Goal: Task Accomplishment & Management: Use online tool/utility

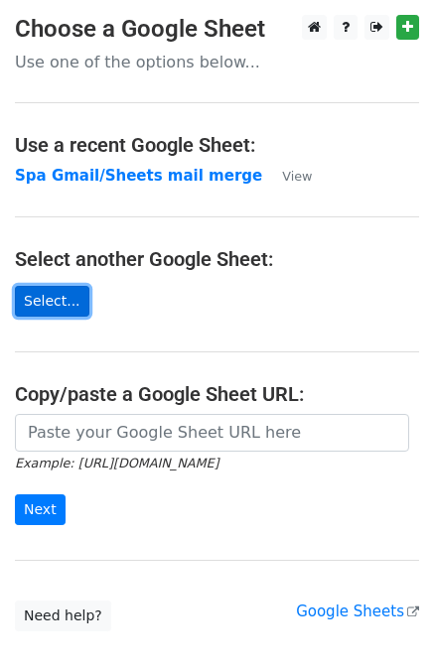
click at [47, 295] on link "Select..." at bounding box center [52, 301] width 74 height 31
click at [64, 454] on icon "Example: https://docs.google.com/spreadsheets/d/abc/edit" at bounding box center [116, 463] width 203 height 18
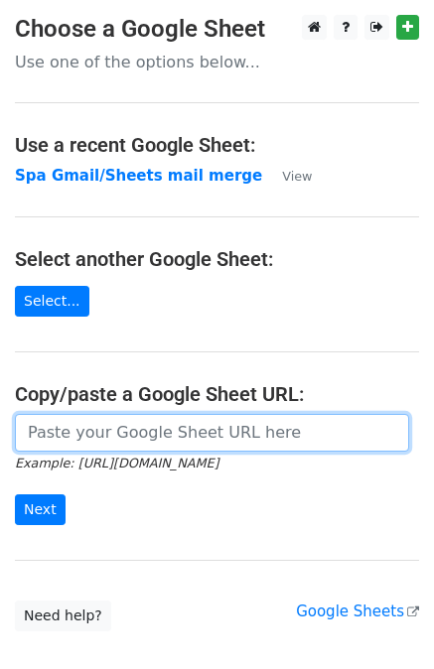
click at [87, 437] on input "url" at bounding box center [212, 433] width 394 height 38
paste input "https://docs.google.com/spreadsheets/d/12SgJE2jKZEKWpXJfKh3gZxr3i7rJy1mBpCsRnPz…"
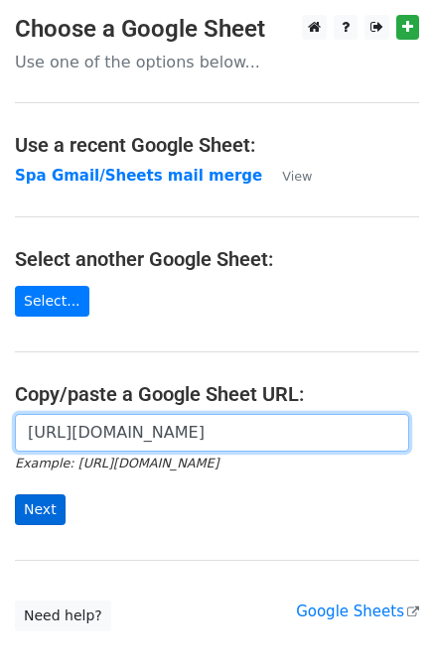
type input "https://docs.google.com/spreadsheets/d/12SgJE2jKZEKWpXJfKh3gZxr3i7rJy1mBpCsRnPz…"
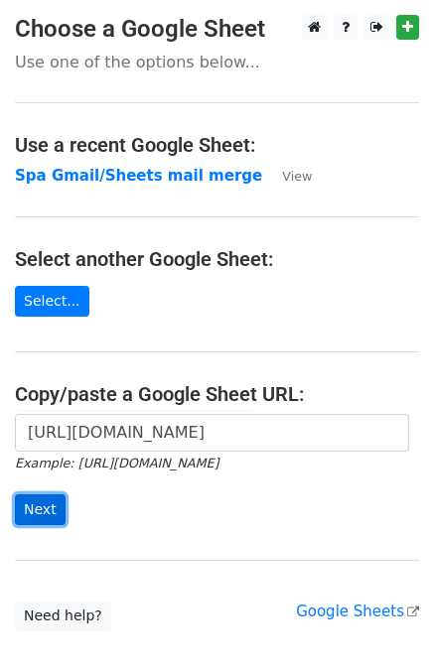
scroll to position [0, 0]
click at [27, 510] on input "Next" at bounding box center [40, 509] width 51 height 31
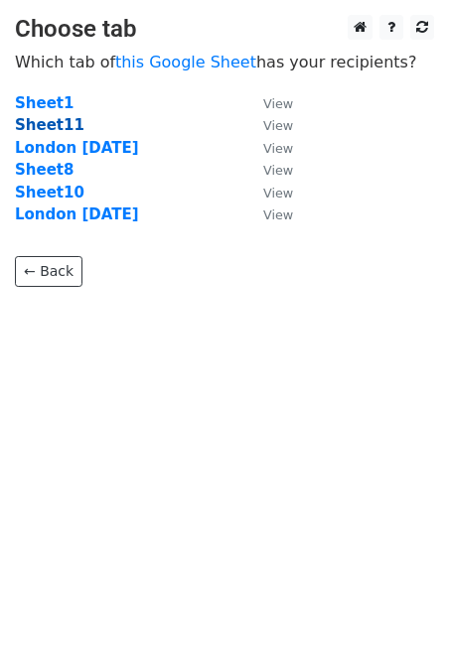
click at [61, 131] on strong "Sheet11" at bounding box center [49, 125] width 69 height 18
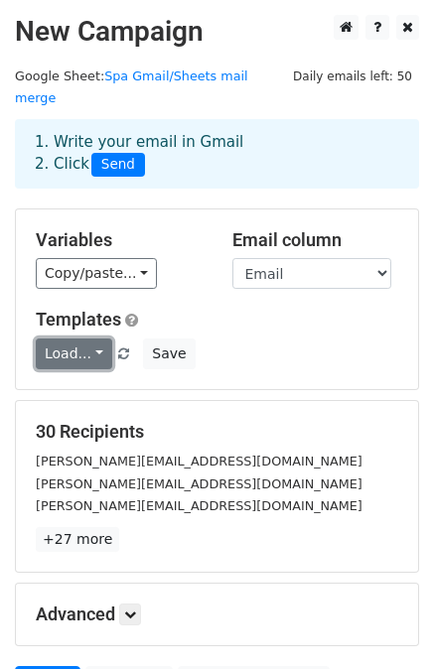
click at [95, 338] on link "Load..." at bounding box center [74, 353] width 76 height 31
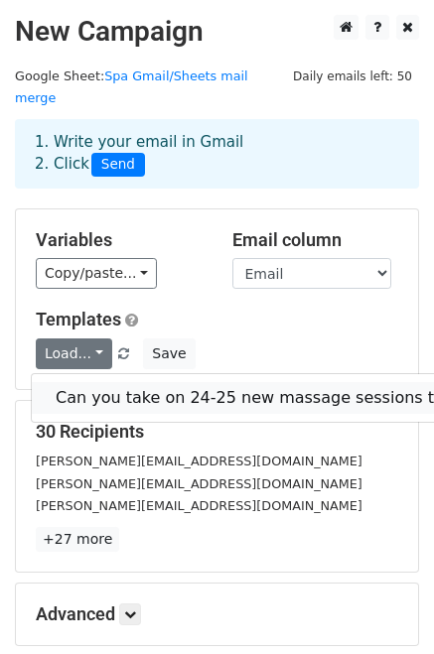
click at [154, 382] on link "Can you take on 24-25 new massage sessions this month?" at bounding box center [288, 398] width 513 height 32
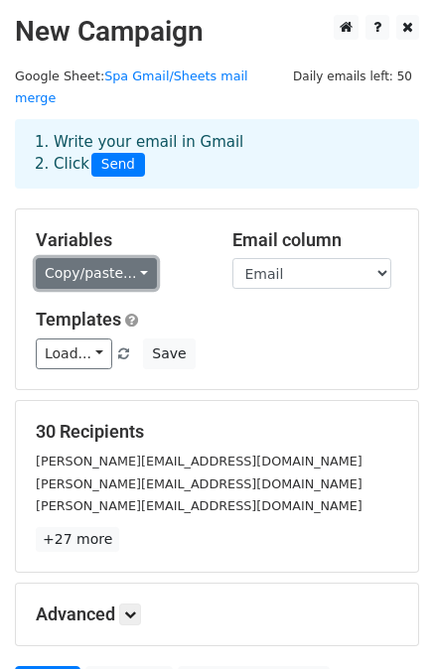
click at [117, 265] on link "Copy/paste..." at bounding box center [96, 273] width 121 height 31
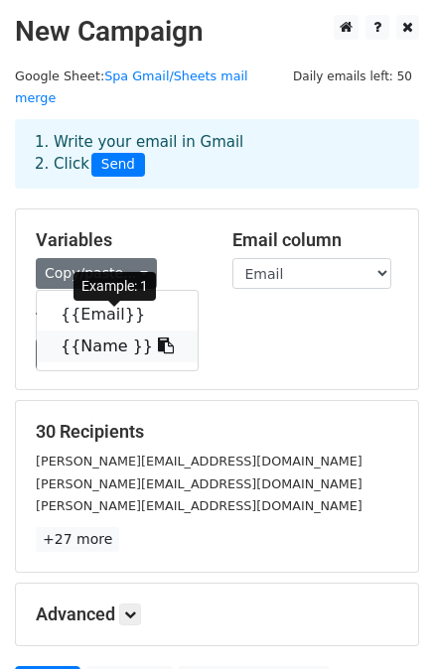
click at [105, 331] on link "{{Name }}" at bounding box center [117, 347] width 161 height 32
